Goal: Find contact information: Find contact information

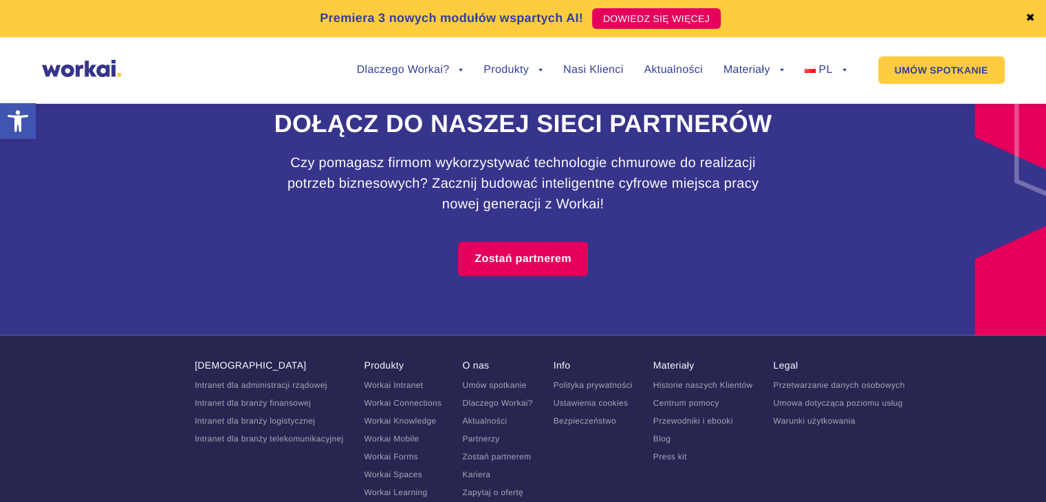
scroll to position [8138, 0]
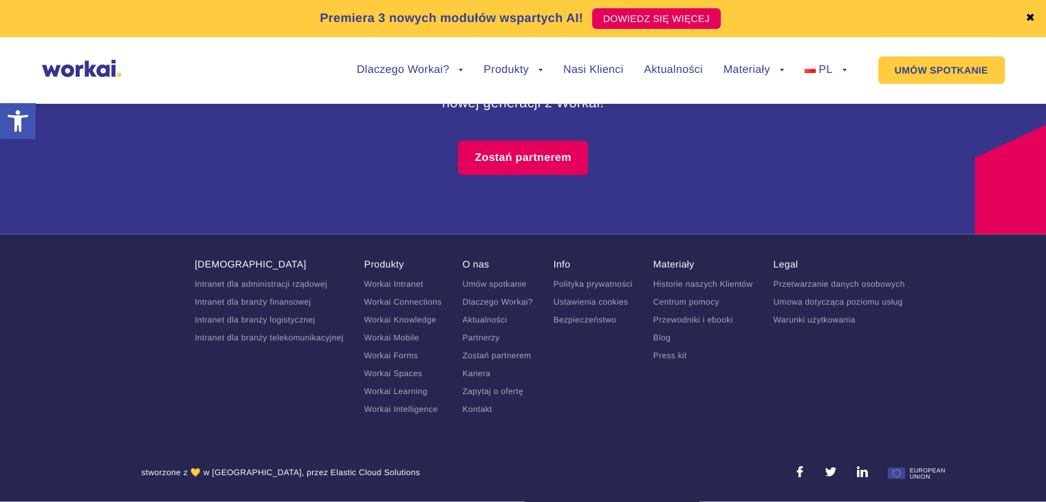
click at [477, 414] on link "Kontakt" at bounding box center [477, 409] width 30 height 10
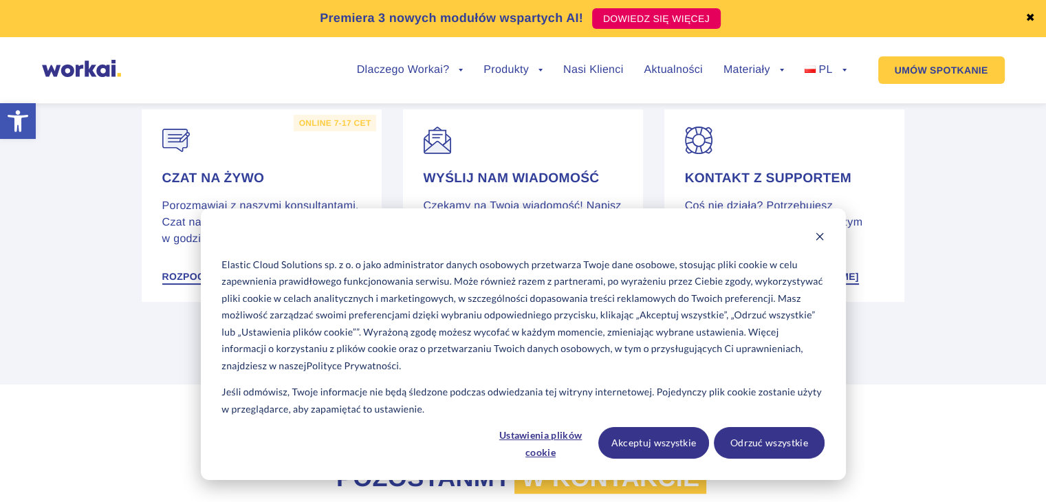
scroll to position [344, 0]
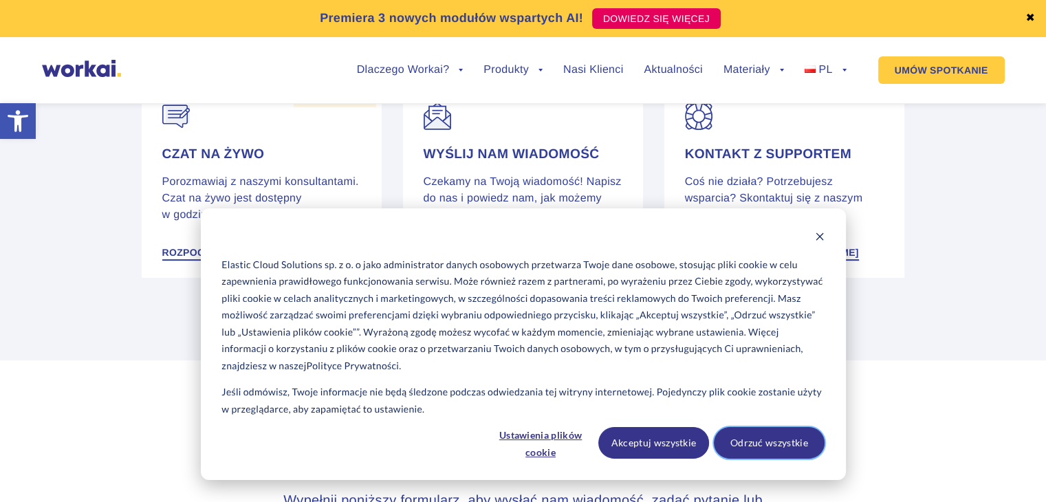
click at [735, 438] on button "Odrzuć wszystkie" at bounding box center [769, 443] width 111 height 32
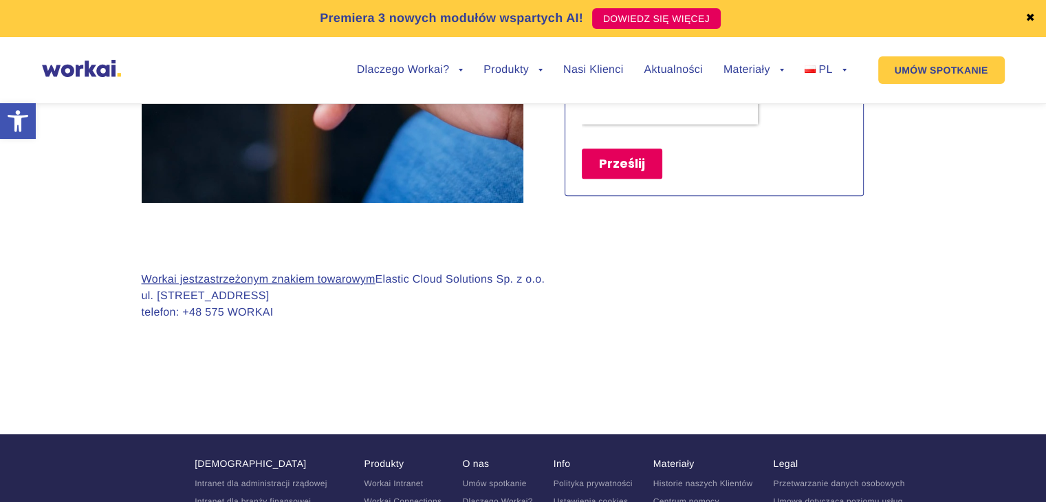
scroll to position [1238, 0]
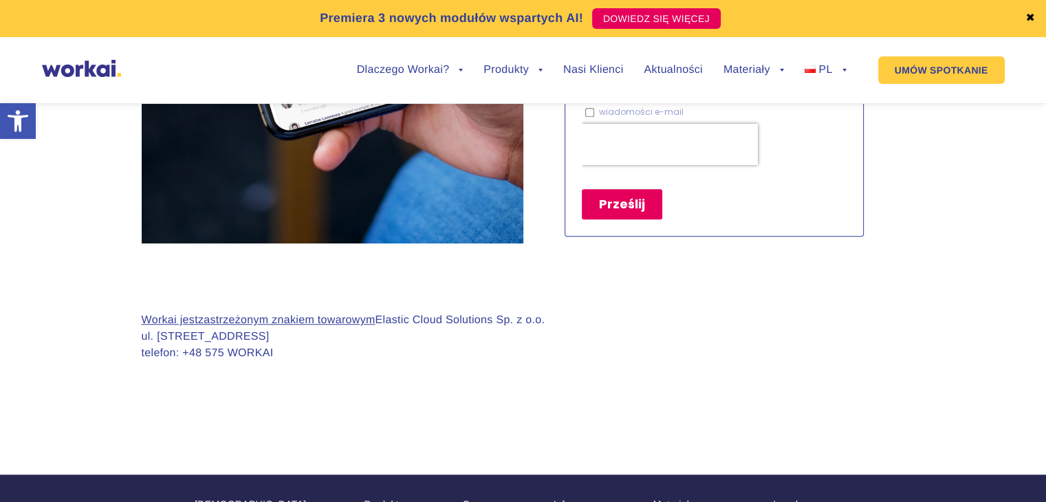
click at [246, 354] on p "Workai jest zastrzeżonym znakiem towarowym Elastic Cloud Solutions Sp. z o.o. u…" at bounding box center [344, 337] width 404 height 50
click at [226, 356] on p "Workai jest zastrzeżonym znakiem towarowym Elastic Cloud Solutions Sp. z o.o. u…" at bounding box center [344, 337] width 404 height 50
click at [204, 354] on p "Workai jest zastrzeżonym znakiem towarowym Elastic Cloud Solutions Sp. z o.o. u…" at bounding box center [344, 337] width 404 height 50
click at [248, 353] on p "Workai jest zastrzeżonym znakiem towarowym Elastic Cloud Solutions Sp. z o.o. u…" at bounding box center [344, 337] width 404 height 50
click at [229, 356] on p "Workai jest zastrzeżonym znakiem towarowym Elastic Cloud Solutions Sp. z o.o. u…" at bounding box center [344, 337] width 404 height 50
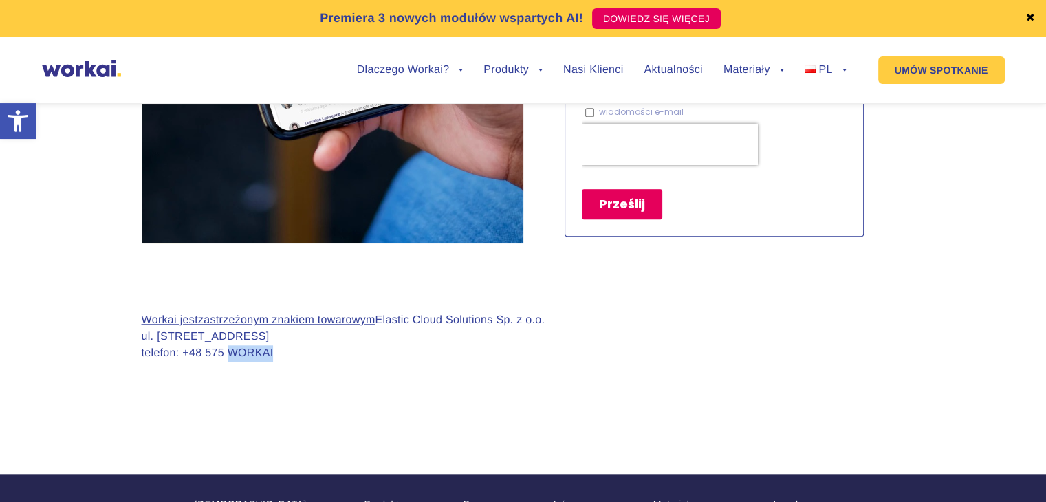
click at [229, 356] on p "Workai jest zastrzeżonym znakiem towarowym Elastic Cloud Solutions Sp. z o.o. u…" at bounding box center [344, 337] width 404 height 50
click at [219, 354] on p "Workai jest zastrzeżonym znakiem towarowym Elastic Cloud Solutions Sp. z o.o. u…" at bounding box center [344, 337] width 404 height 50
click at [217, 354] on p "Workai jest zastrzeżonym znakiem towarowym Elastic Cloud Solutions Sp. z o.o. u…" at bounding box center [344, 337] width 404 height 50
click at [253, 318] on link "zastrzeżonym znakiem towarowym" at bounding box center [286, 320] width 177 height 12
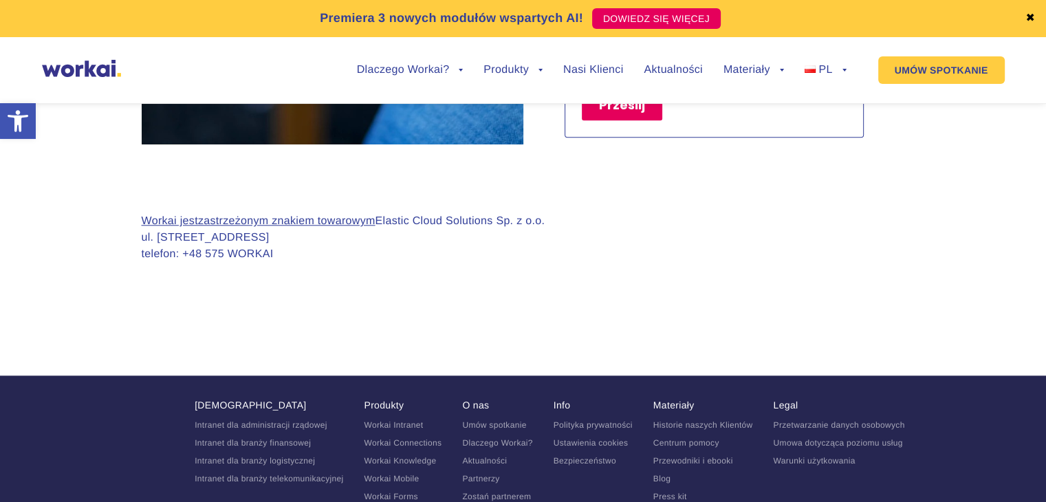
scroll to position [1269, 0]
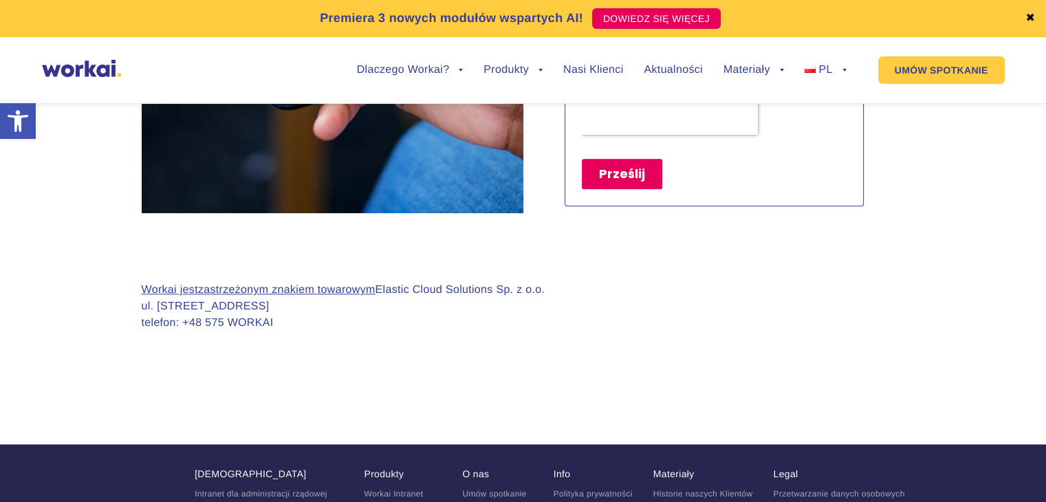
click at [256, 323] on p "Workai jest zastrzeżonym znakiem towarowym Elastic Cloud Solutions Sp. z o.o. u…" at bounding box center [344, 307] width 404 height 50
drag, startPoint x: 256, startPoint y: 323, endPoint x: 233, endPoint y: 323, distance: 22.7
click at [249, 323] on p "Workai jest zastrzeżonym znakiem towarowym Elastic Cloud Solutions Sp. z o.o. u…" at bounding box center [344, 307] width 404 height 50
click at [217, 323] on p "Workai jest zastrzeżonym znakiem towarowym Elastic Cloud Solutions Sp. z o.o. u…" at bounding box center [344, 307] width 404 height 50
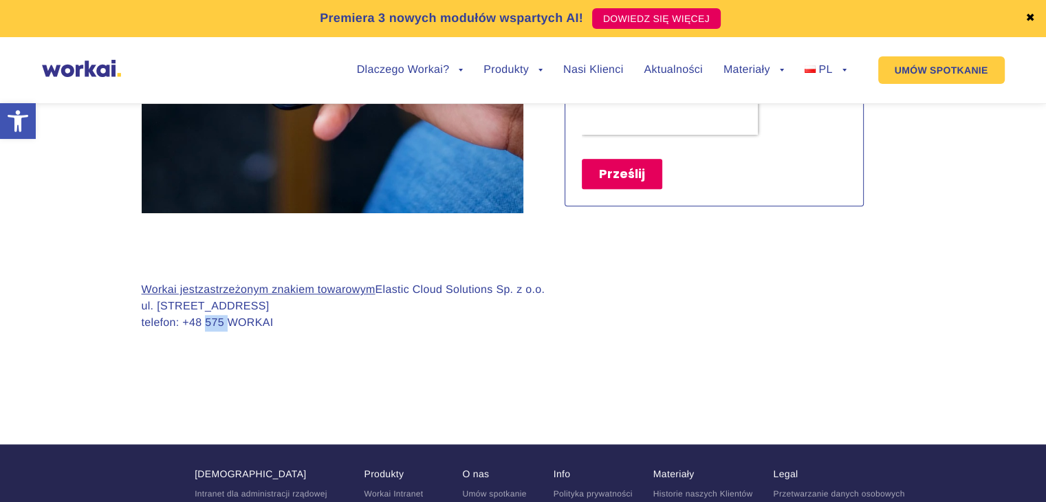
click at [213, 322] on p "Workai jest zastrzeżonym znakiem towarowym Elastic Cloud Solutions Sp. z o.o. u…" at bounding box center [344, 307] width 404 height 50
click at [198, 321] on p "Workai jest zastrzeżonym znakiem towarowym Elastic Cloud Solutions Sp. z o.o. u…" at bounding box center [344, 307] width 404 height 50
click at [190, 321] on p "Workai jest zastrzeżonym znakiem towarowym Elastic Cloud Solutions Sp. z o.o. u…" at bounding box center [344, 307] width 404 height 50
drag, startPoint x: 190, startPoint y: 321, endPoint x: 204, endPoint y: 321, distance: 13.8
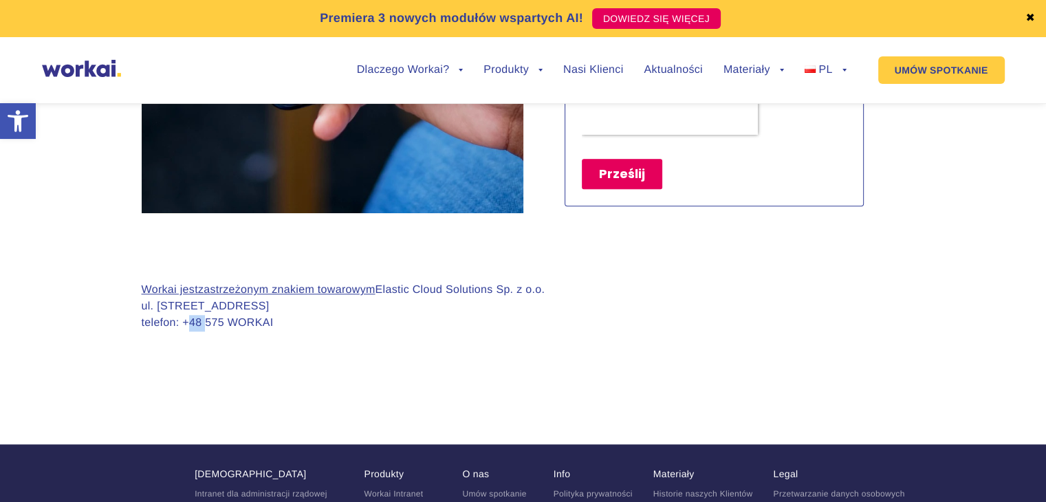
click at [191, 321] on p "Workai jest zastrzeżonym znakiem towarowym Elastic Cloud Solutions Sp. z o.o. u…" at bounding box center [344, 307] width 404 height 50
click at [215, 321] on p "Workai jest zastrzeżonym znakiem towarowym Elastic Cloud Solutions Sp. z o.o. u…" at bounding box center [344, 307] width 404 height 50
click at [222, 321] on p "Workai jest zastrzeżonym znakiem towarowym Elastic Cloud Solutions Sp. z o.o. u…" at bounding box center [344, 307] width 404 height 50
click at [244, 322] on p "Workai jest zastrzeżonym znakiem towarowym Elastic Cloud Solutions Sp. z o.o. u…" at bounding box center [344, 307] width 404 height 50
click at [248, 323] on p "Workai jest zastrzeżonym znakiem towarowym Elastic Cloud Solutions Sp. z o.o. u…" at bounding box center [344, 307] width 404 height 50
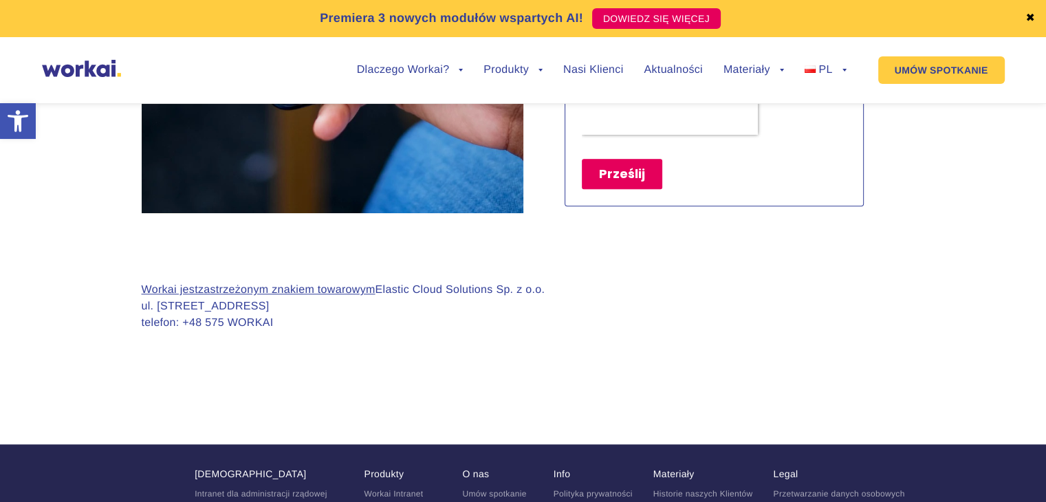
click at [251, 325] on p "Workai jest zastrzeżonym znakiem towarowym Elastic Cloud Solutions Sp. z o.o. u…" at bounding box center [344, 307] width 404 height 50
click at [252, 325] on p "Workai jest zastrzeżonym znakiem towarowym Elastic Cloud Solutions Sp. z o.o. u…" at bounding box center [344, 307] width 404 height 50
click at [256, 325] on p "Workai jest zastrzeżonym znakiem towarowym Elastic Cloud Solutions Sp. z o.o. u…" at bounding box center [344, 307] width 404 height 50
click at [255, 325] on p "Workai jest zastrzeżonym znakiem towarowym Elastic Cloud Solutions Sp. z o.o. u…" at bounding box center [344, 307] width 404 height 50
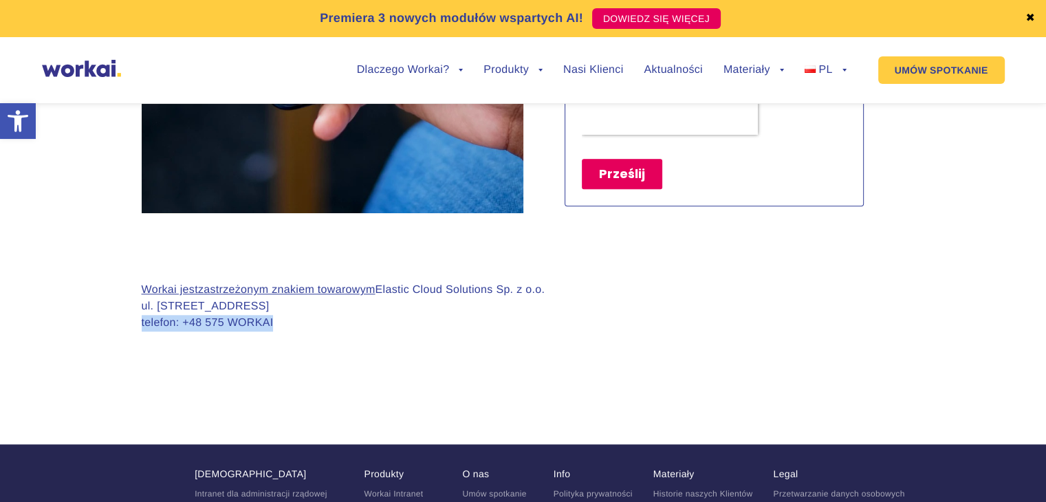
click at [313, 343] on div "Workai jest zastrzeżonym znakiem towarowym Elastic Cloud Solutions Sp. z o.o. u…" at bounding box center [344, 318] width 404 height 72
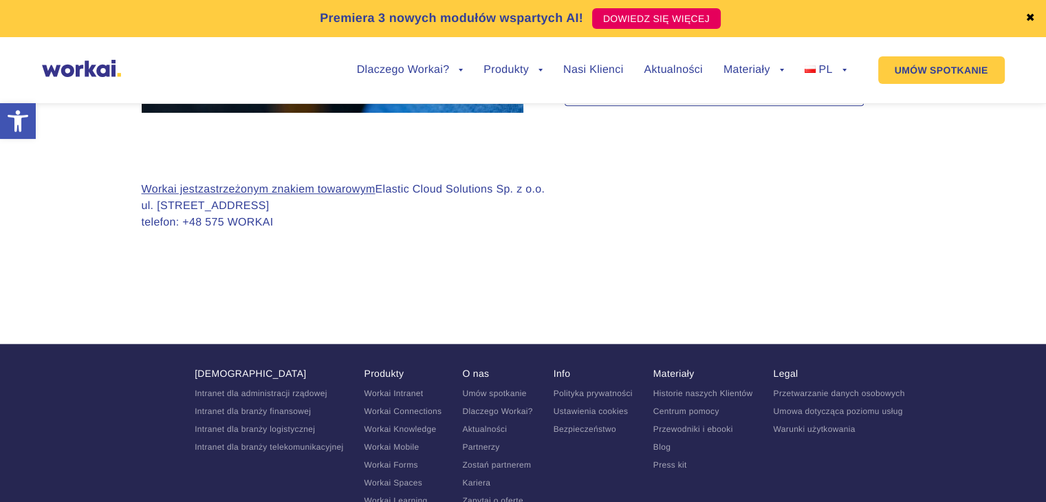
scroll to position [1475, 0]
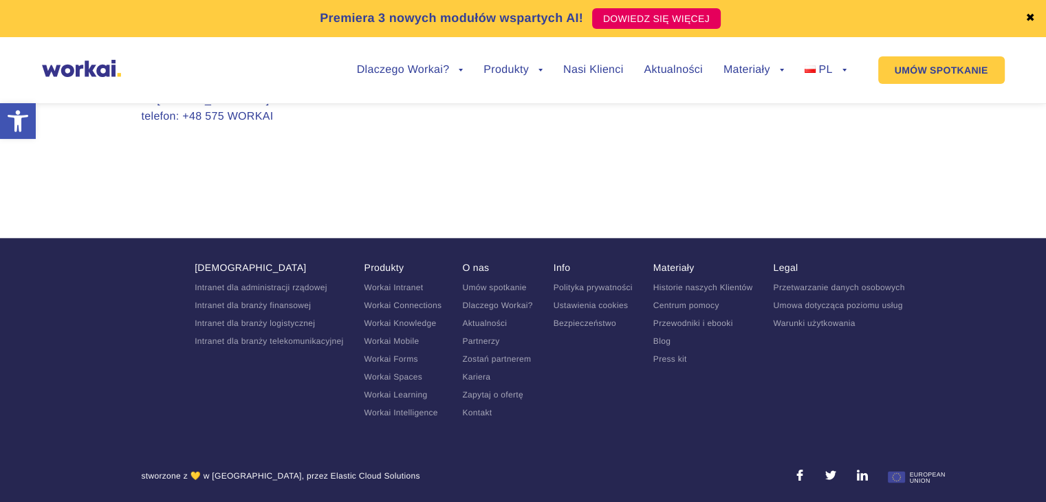
click at [476, 372] on link "Kariera" at bounding box center [476, 377] width 28 height 10
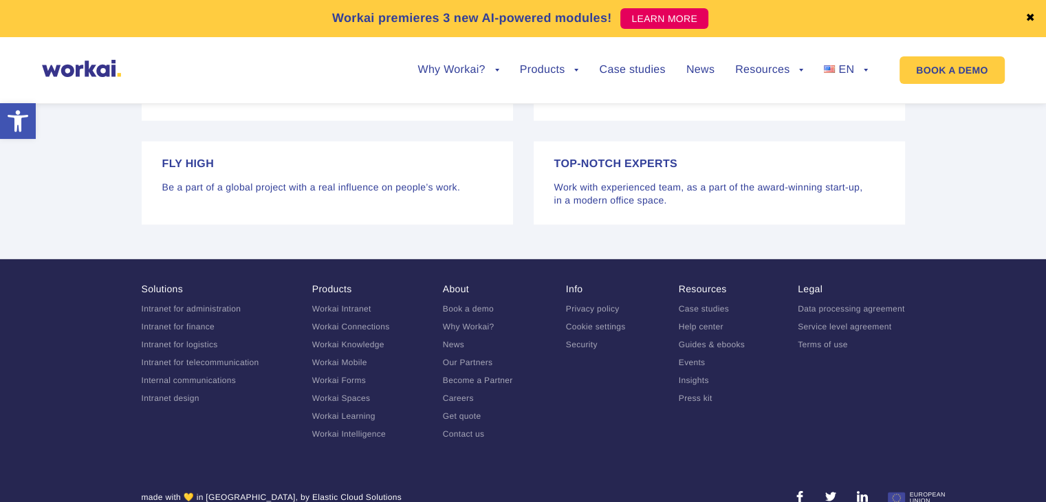
scroll to position [2997, 0]
